Goal: Use online tool/utility: Utilize a website feature to perform a specific function

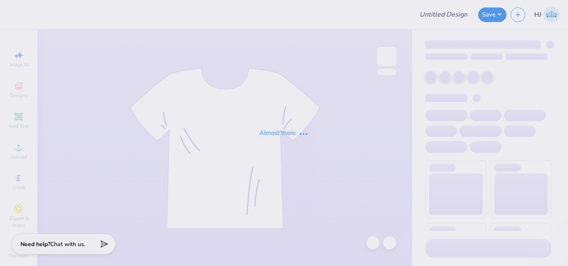
type input "Fall Merch for APO!"
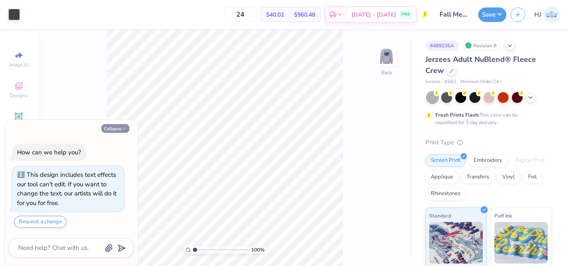
click at [118, 130] on button "Collapse" at bounding box center [115, 128] width 28 height 9
type textarea "x"
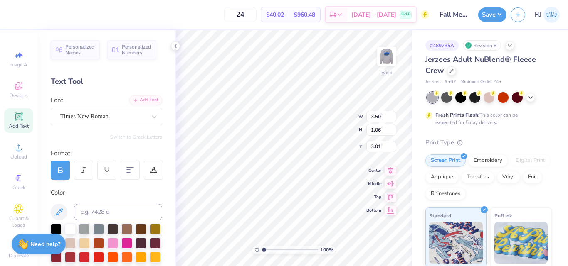
scroll to position [7, 1]
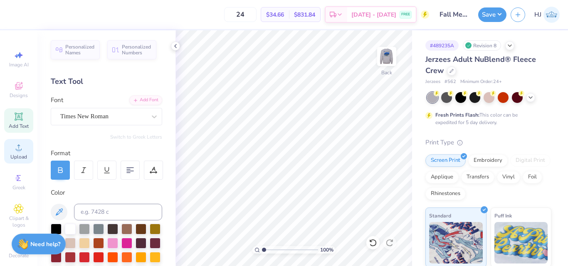
click at [16, 149] on icon at bounding box center [19, 148] width 6 height 6
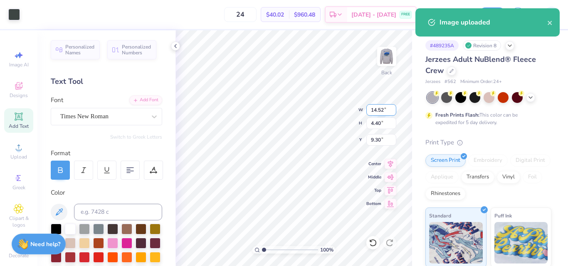
click at [379, 110] on input "14.52" at bounding box center [381, 110] width 30 height 12
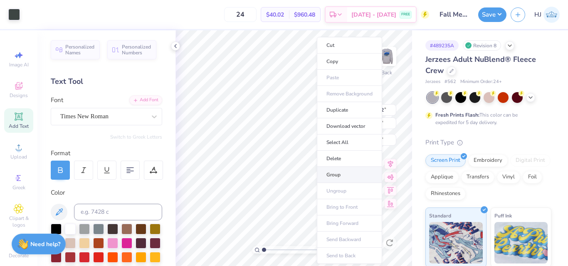
click at [339, 175] on li "Group" at bounding box center [349, 175] width 65 height 16
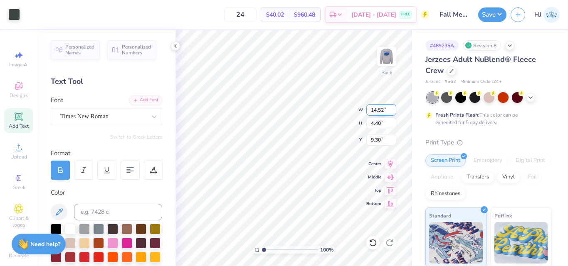
click at [379, 111] on input "14.52" at bounding box center [381, 110] width 30 height 12
type input "3.50"
type input "1.06"
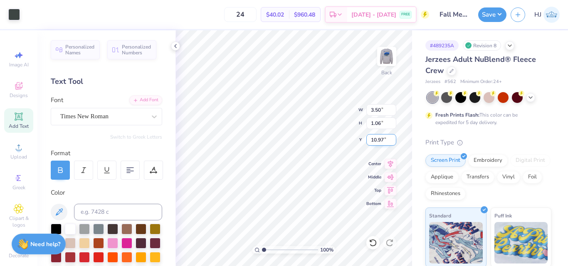
click at [378, 142] on input "10.97" at bounding box center [381, 140] width 30 height 12
type input "3.00"
type input "1"
